Goal: Communication & Community: Answer question/provide support

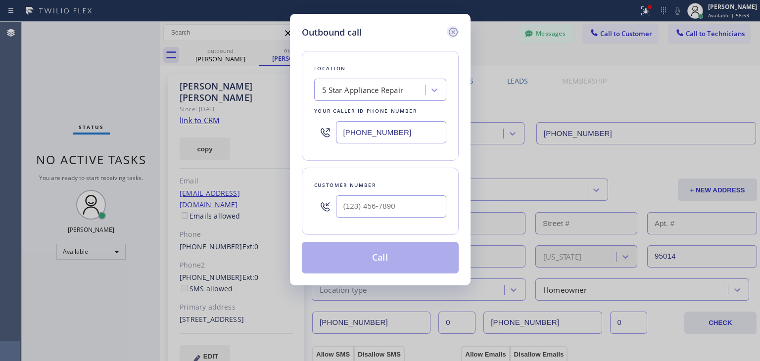
click at [453, 30] on icon at bounding box center [453, 32] width 12 height 12
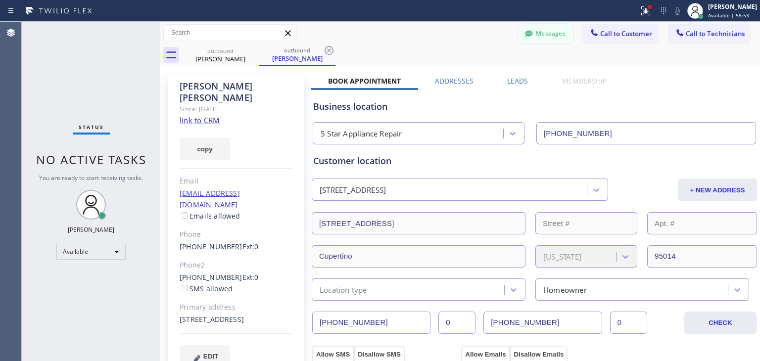
click at [525, 33] on icon at bounding box center [528, 33] width 7 height 6
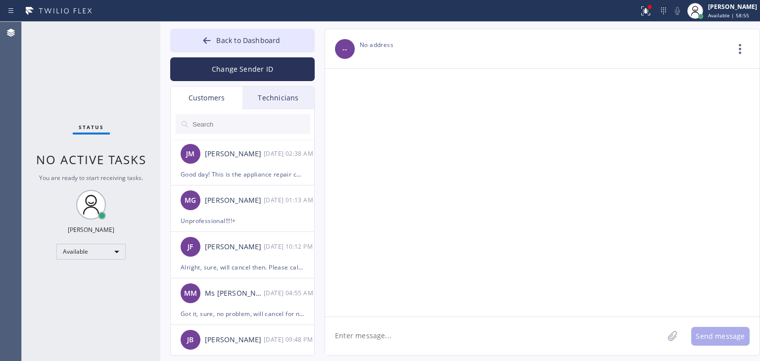
click at [218, 118] on input "text" at bounding box center [250, 124] width 119 height 20
click at [274, 125] on input "text" at bounding box center [250, 124] width 119 height 20
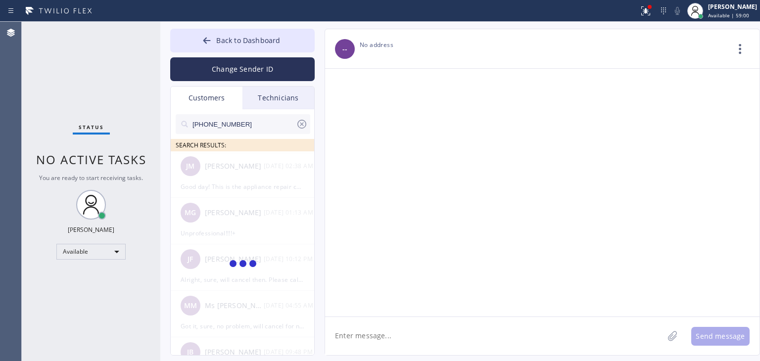
click at [275, 124] on input "[PHONE_NUMBER]" at bounding box center [243, 124] width 104 height 20
click at [275, 124] on input "(206) 948-807_" at bounding box center [243, 124] width 104 height 20
type input "(206) 948-807"
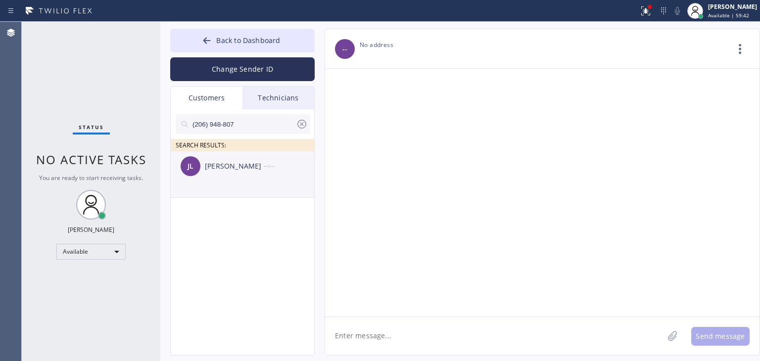
click at [268, 175] on div "[PERSON_NAME] [PERSON_NAME] --:--" at bounding box center [243, 166] width 144 height 30
click at [429, 318] on textarea at bounding box center [494, 336] width 338 height 38
paste textarea "Good day! This is the appliance repair company you recently contacted. Unfortun…"
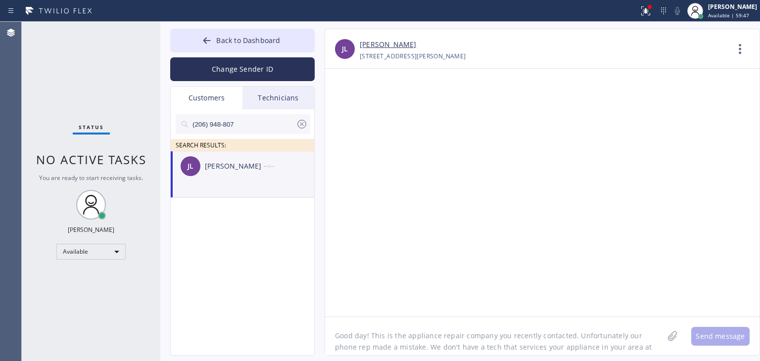
scroll to position [8, 0]
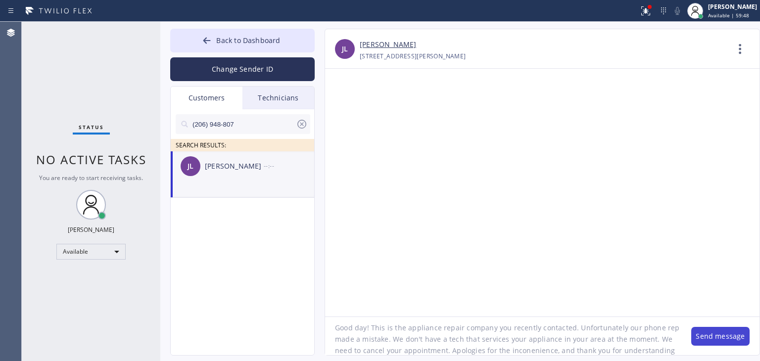
type textarea "Good day! This is the appliance repair company you recently contacted. Unfortun…"
click at [727, 335] on button "Send message" at bounding box center [720, 336] width 58 height 19
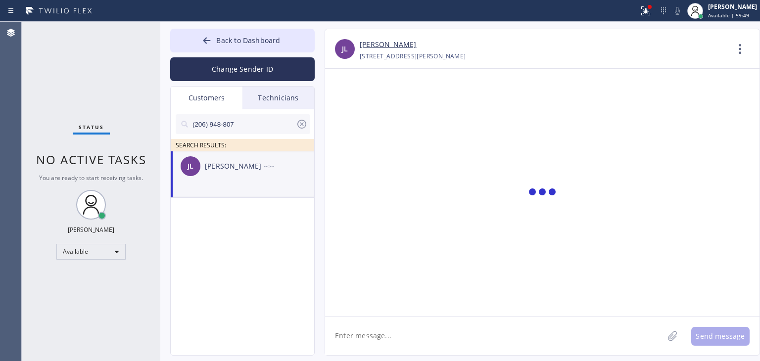
scroll to position [0, 0]
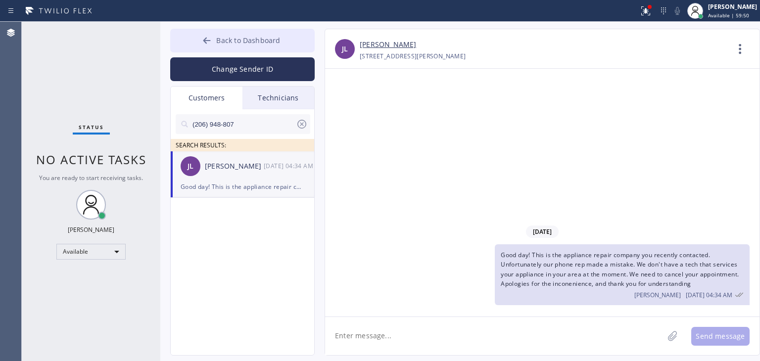
click at [283, 34] on button "Back to Dashboard" at bounding box center [242, 41] width 144 height 24
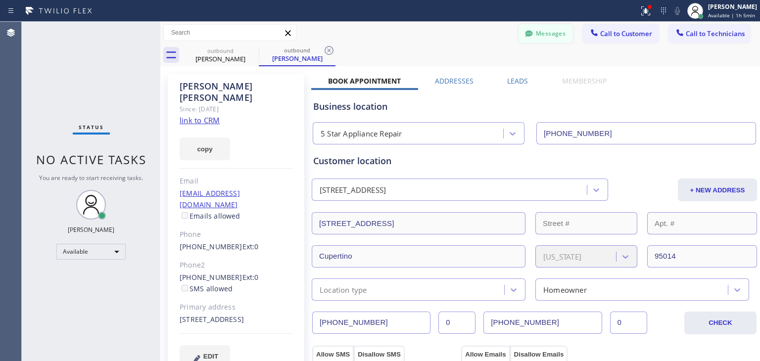
click at [563, 25] on button "Messages" at bounding box center [546, 33] width 54 height 19
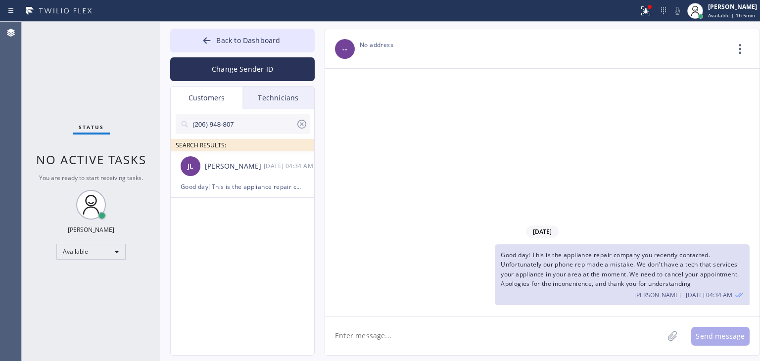
click at [262, 121] on input "(206) 948-807" at bounding box center [243, 124] width 104 height 20
click at [291, 101] on div "Technicians" at bounding box center [278, 98] width 72 height 23
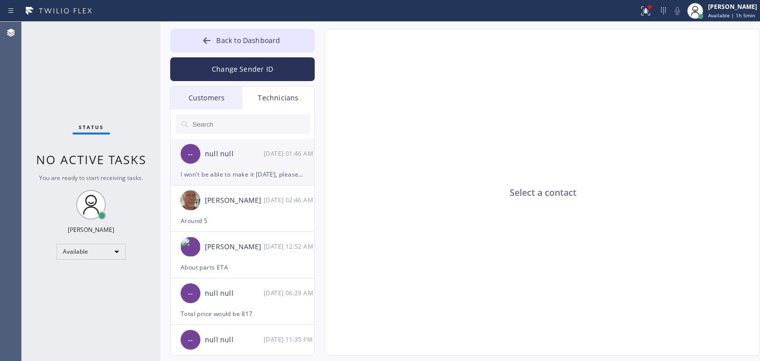
click at [272, 148] on div "[DATE] 01:46 AM" at bounding box center [289, 153] width 51 height 11
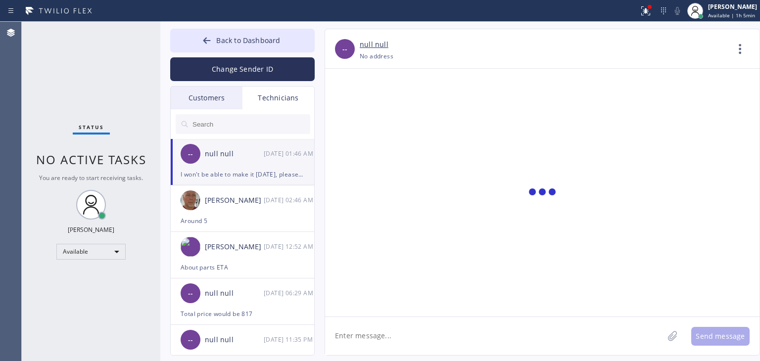
click at [435, 321] on textarea at bounding box center [494, 336] width 338 height 38
click at [435, 329] on textarea at bounding box center [494, 336] width 338 height 38
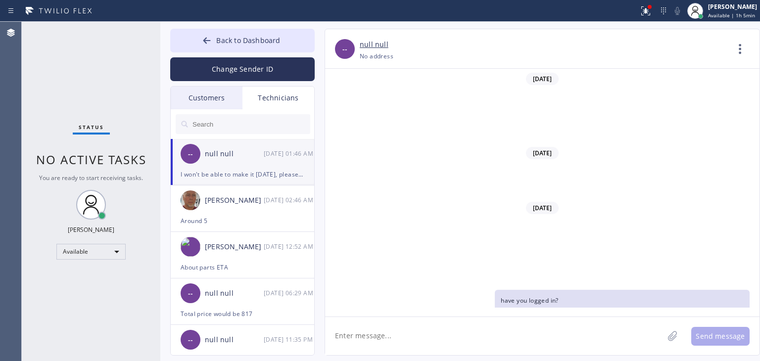
scroll to position [255, 0]
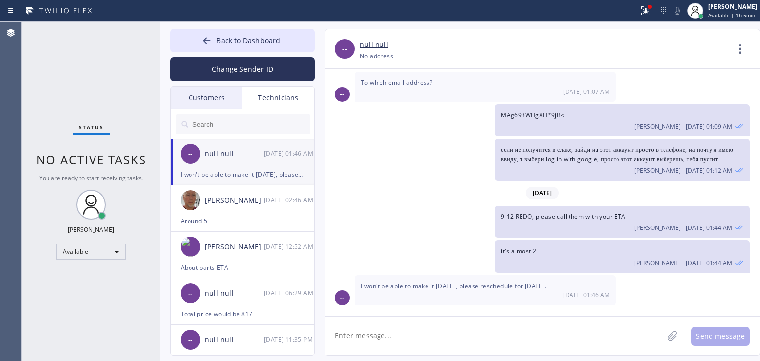
click at [435, 329] on textarea at bounding box center [494, 336] width 338 height 38
click at [271, 49] on button "Back to Dashboard" at bounding box center [242, 41] width 144 height 24
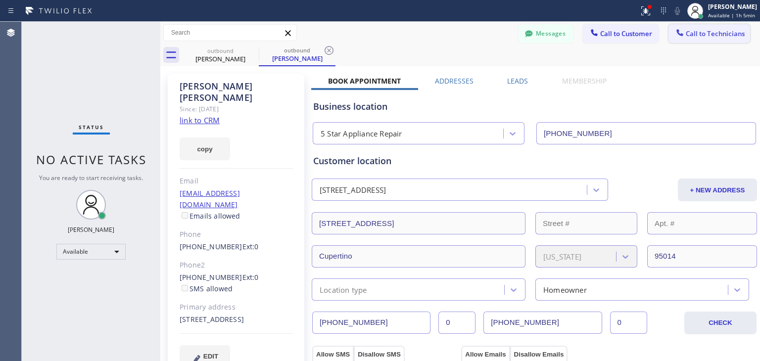
click at [704, 32] on span "Call to Technicians" at bounding box center [715, 33] width 59 height 9
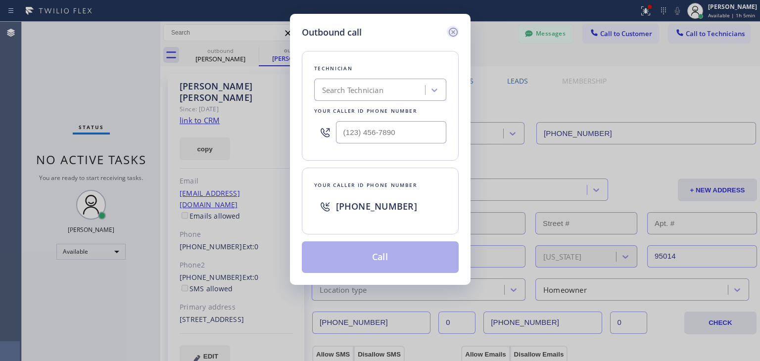
click at [452, 30] on icon at bounding box center [453, 32] width 12 height 12
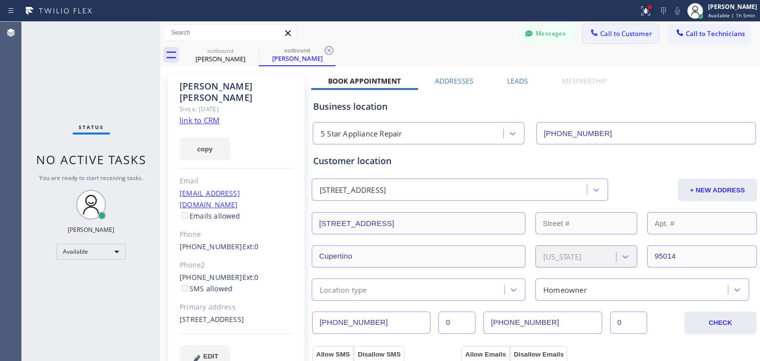
click at [601, 30] on span "Call to Customer" at bounding box center [626, 33] width 52 height 9
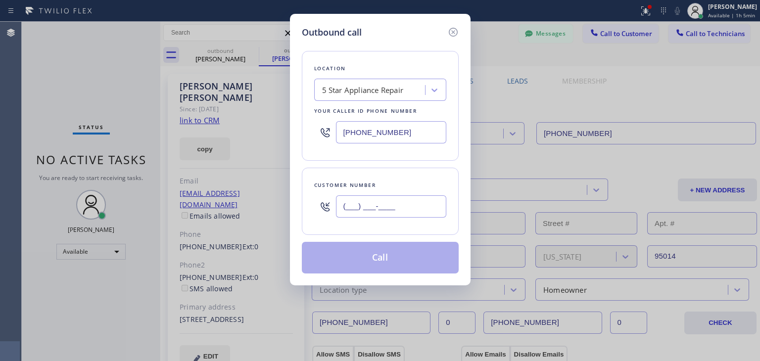
paste input "408) 234-3006"
click at [378, 205] on input "[PHONE_NUMBER]" at bounding box center [391, 206] width 110 height 22
type input "[PHONE_NUMBER]"
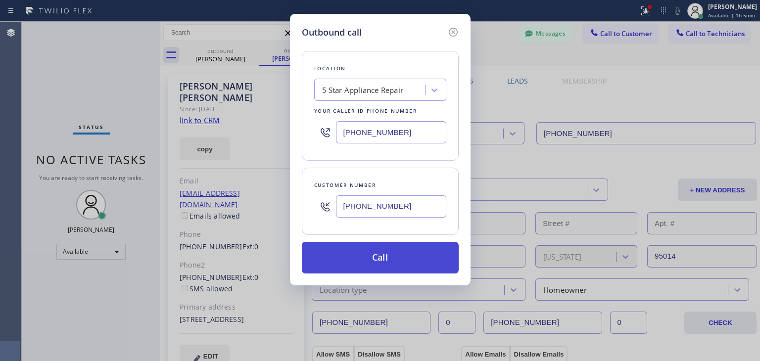
click at [396, 242] on button "Call" at bounding box center [380, 258] width 157 height 32
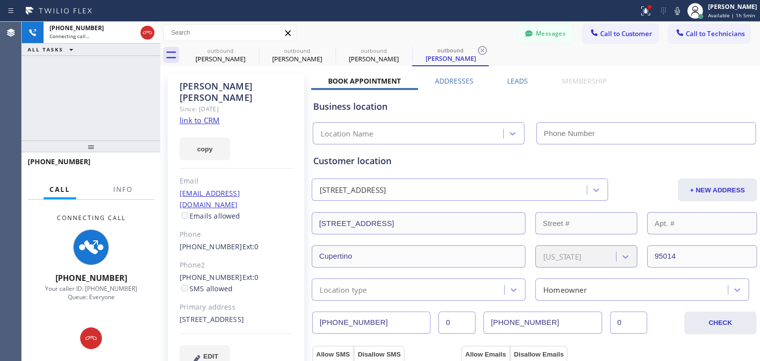
type input "[PHONE_NUMBER]"
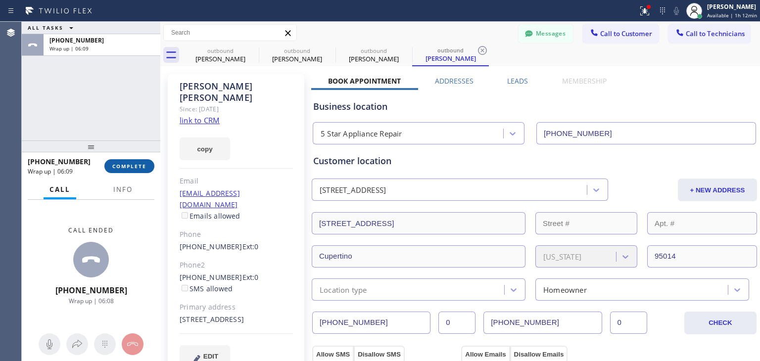
click at [123, 161] on button "COMPLETE" at bounding box center [129, 166] width 50 height 14
click at [247, 45] on div "ALL TASKS ALL TASKS ACTIVE TASKS TASKS IN WRAP UP [PHONE_NUMBER] Wrap up | 06:1…" at bounding box center [391, 191] width 738 height 339
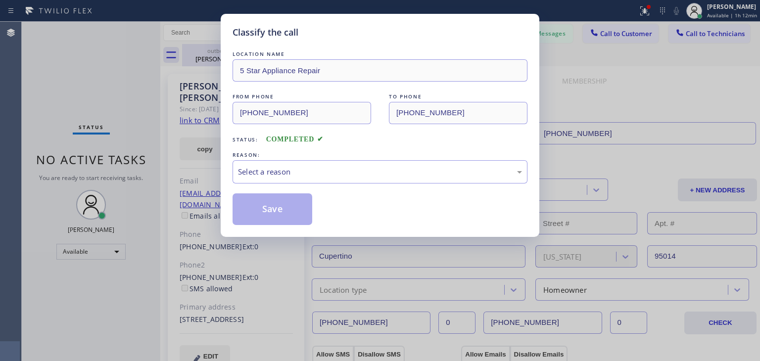
click at [253, 48] on div "LOCATION NAME 5 Star Appliance Repair FROM PHONE [PHONE_NUMBER] TO PHONE [PHONE…" at bounding box center [380, 132] width 295 height 186
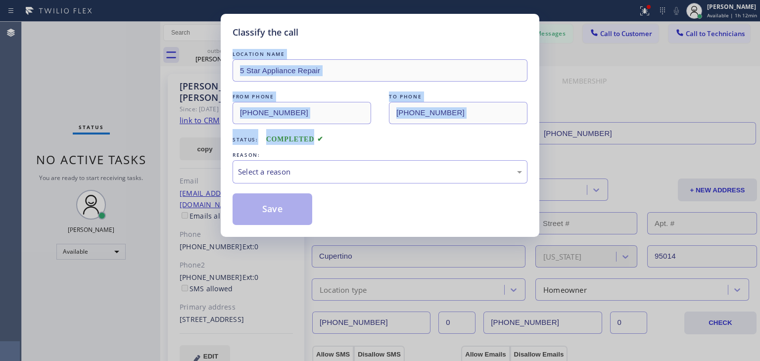
drag, startPoint x: 253, startPoint y: 48, endPoint x: 294, endPoint y: 144, distance: 104.2
click at [294, 144] on div "LOCATION NAME 5 Star Appliance Repair FROM PHONE [PHONE_NUMBER] TO PHONE [PHONE…" at bounding box center [380, 132] width 295 height 186
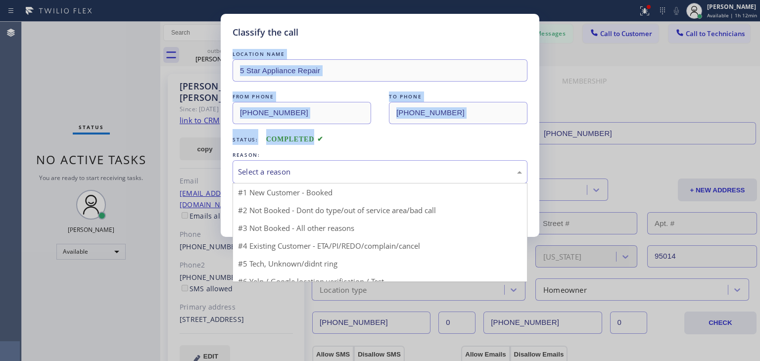
click at [310, 174] on div "Select a reason" at bounding box center [380, 171] width 284 height 11
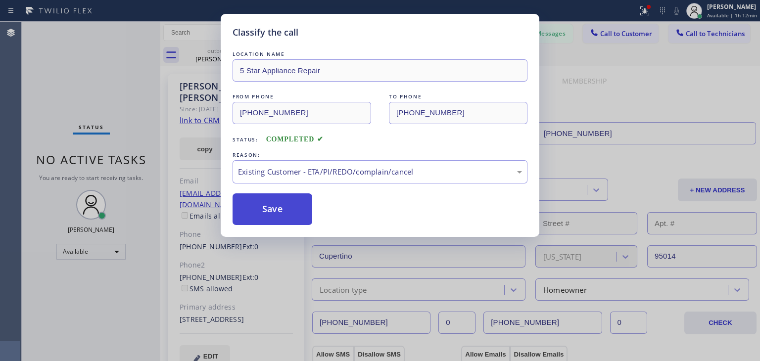
drag, startPoint x: 334, startPoint y: 222, endPoint x: 287, endPoint y: 214, distance: 48.2
click at [287, 214] on button "Save" at bounding box center [273, 209] width 80 height 32
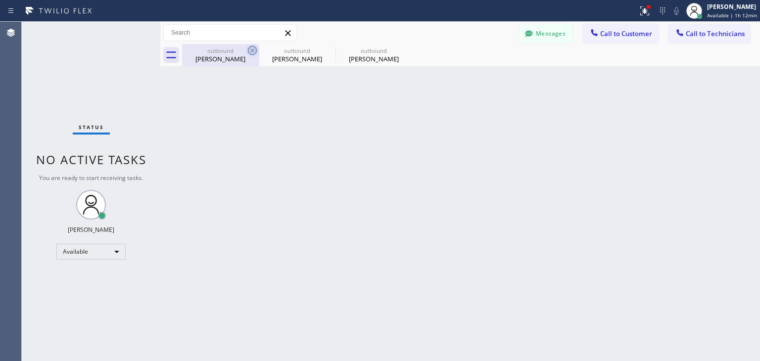
click at [249, 53] on icon at bounding box center [252, 50] width 9 height 9
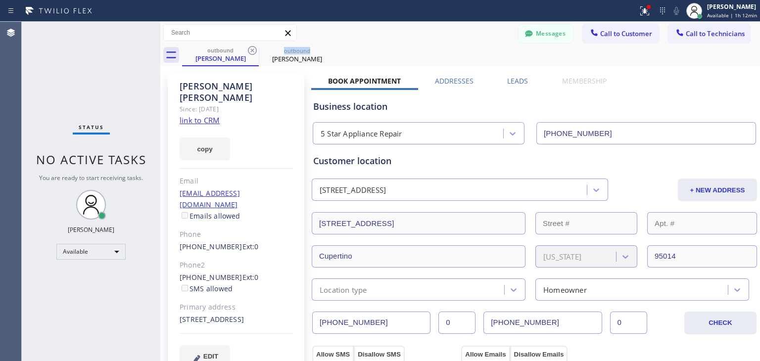
click at [249, 53] on icon at bounding box center [252, 50] width 9 height 9
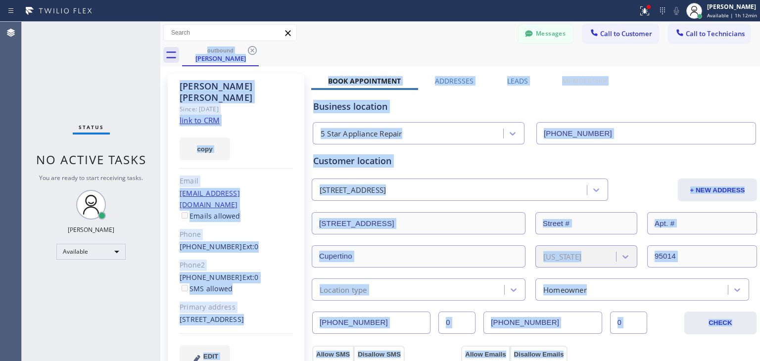
click at [249, 53] on div "outbound [PERSON_NAME]" at bounding box center [471, 55] width 578 height 22
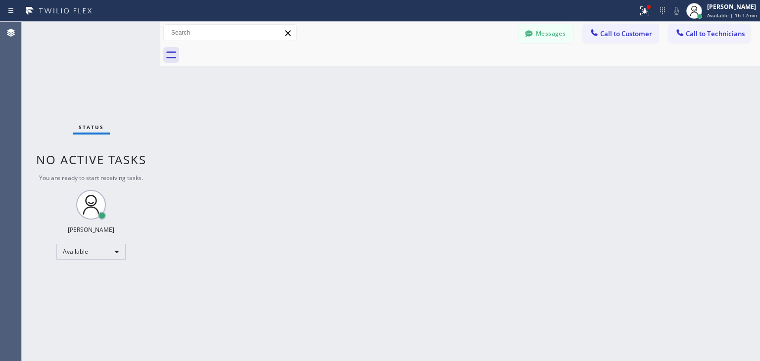
click at [249, 53] on div at bounding box center [471, 55] width 578 height 22
click at [557, 34] on button "Messages" at bounding box center [546, 33] width 54 height 19
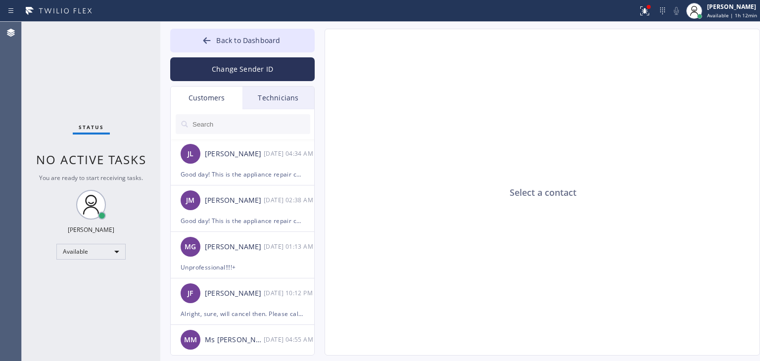
click at [412, 189] on div "Select a contact" at bounding box center [542, 192] width 435 height 327
click at [295, 97] on div "Technicians" at bounding box center [278, 98] width 72 height 23
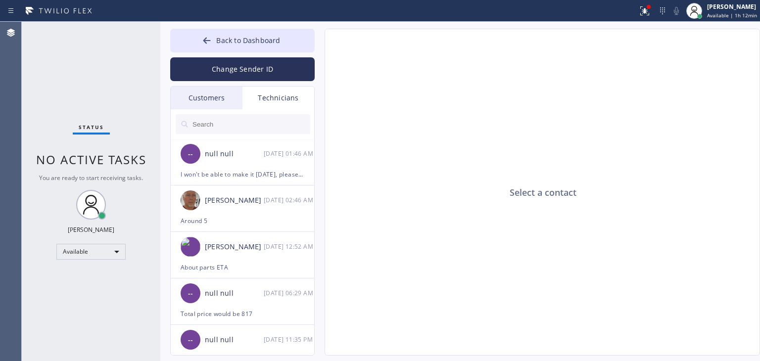
click at [270, 14] on div at bounding box center [319, 11] width 630 height 16
click at [298, 177] on div "I won't be able to make it [DATE], please reschedule for [DATE]." at bounding box center [243, 174] width 124 height 11
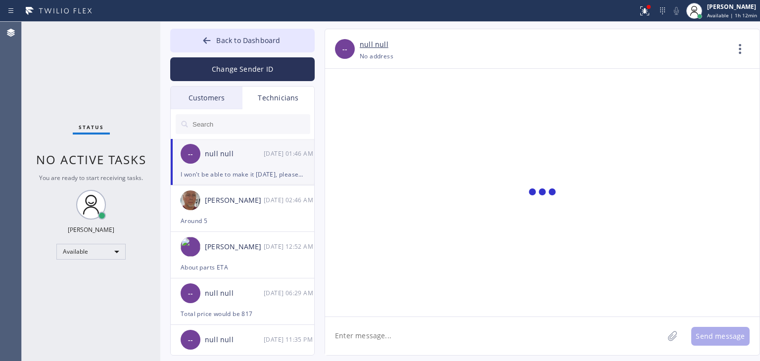
scroll to position [255, 0]
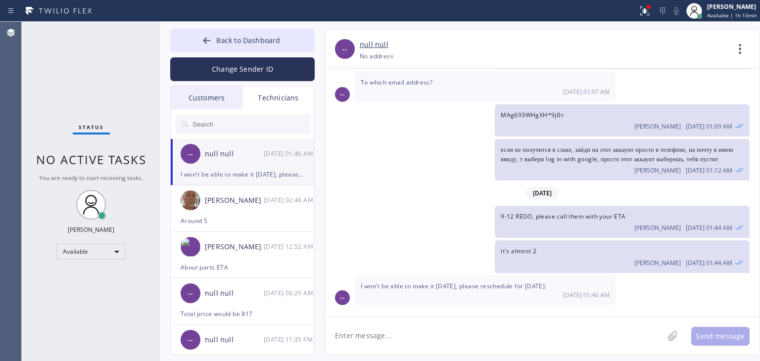
click at [474, 342] on textarea at bounding box center [494, 336] width 338 height 38
type textarea "С"
type textarea "I can't reach her, I guess some issues with my software, please call her. I'm s…"
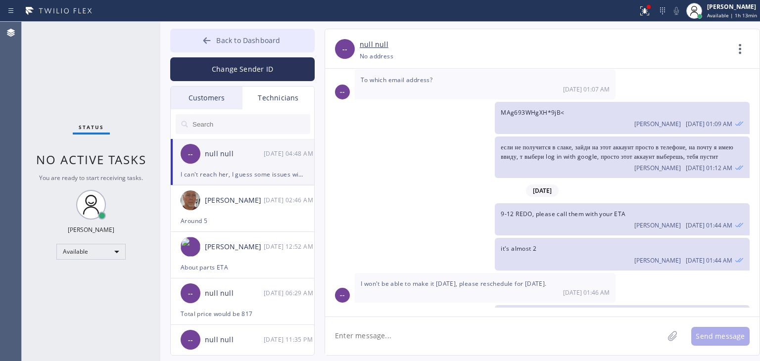
scroll to position [299, 0]
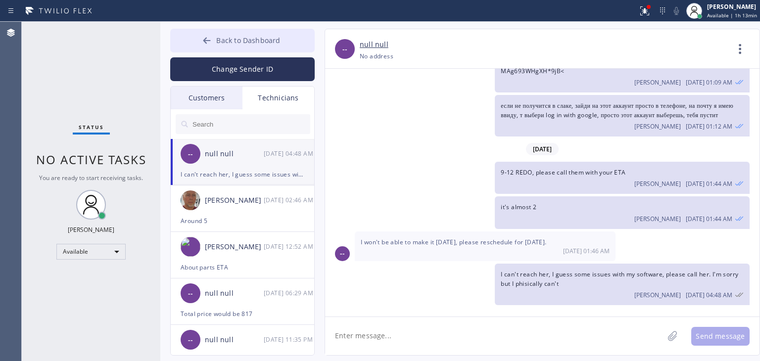
click at [218, 40] on span "Back to Dashboard" at bounding box center [248, 40] width 64 height 9
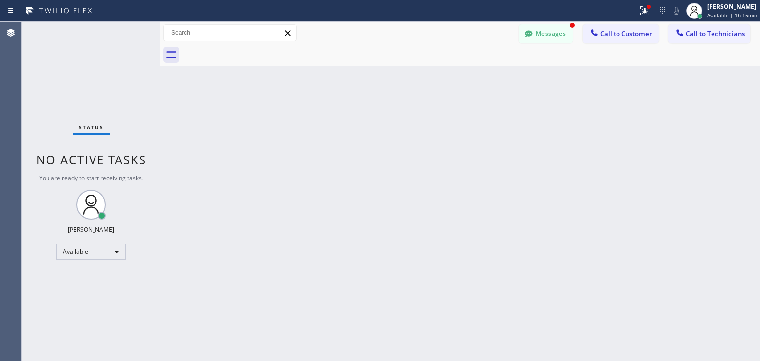
scroll to position [340, 0]
click at [562, 30] on button "Messages" at bounding box center [546, 33] width 54 height 19
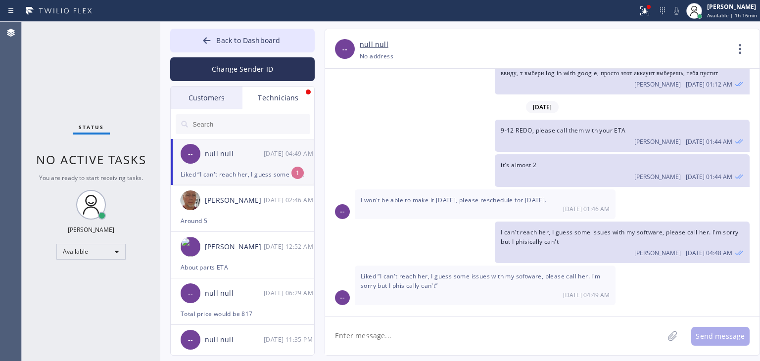
click at [247, 173] on div "Liked “I can't reach her, I guess some issues with my software, please call her…" at bounding box center [243, 174] width 124 height 11
click at [648, 272] on div "-- Liked “I can't reach her, I guess some issues with my software, please call …" at bounding box center [542, 285] width 434 height 39
click at [217, 100] on div "Customers" at bounding box center [207, 98] width 72 height 23
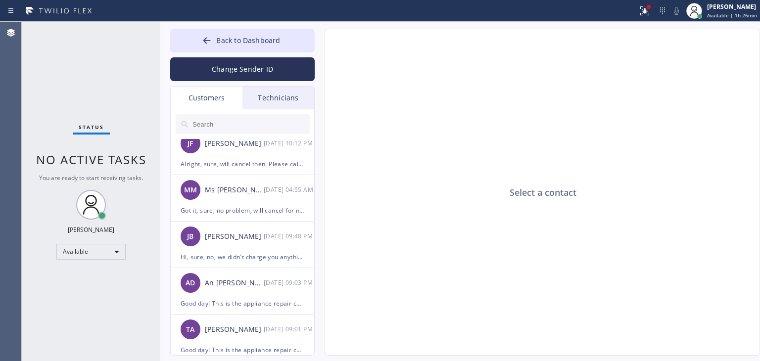
scroll to position [174, 0]
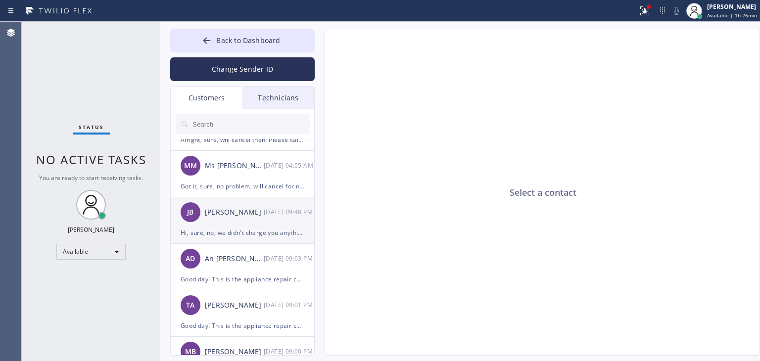
click at [240, 222] on div "[PERSON_NAME] [DATE] 09:48 PM" at bounding box center [243, 212] width 144 height 30
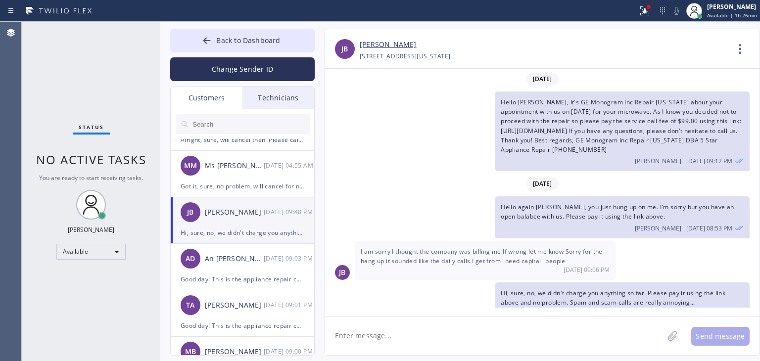
scroll to position [16, 0]
